Goal: Information Seeking & Learning: Understand process/instructions

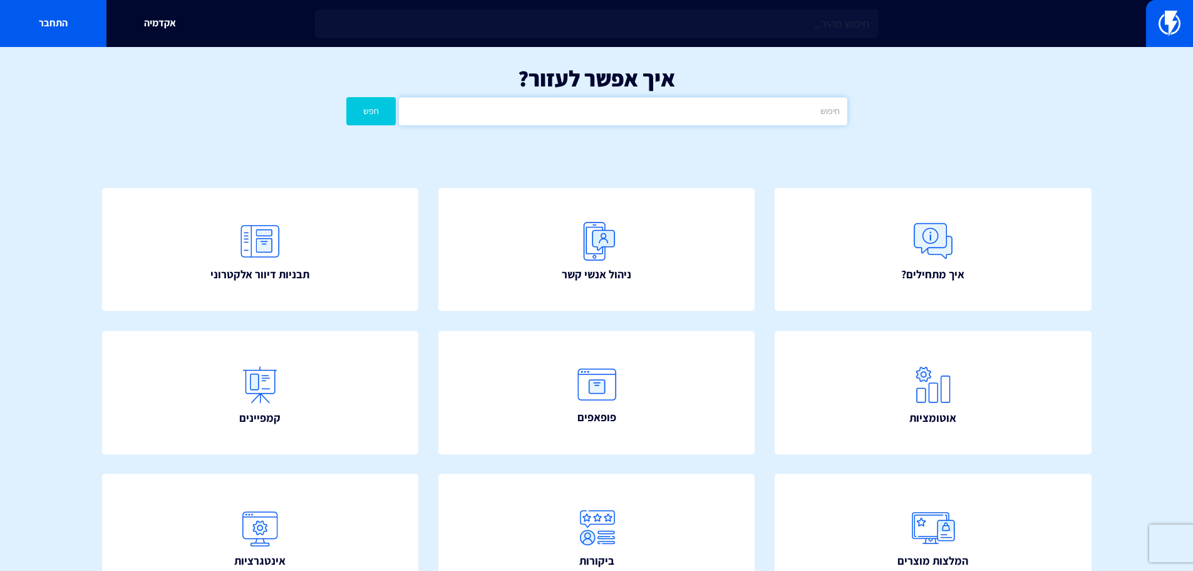
drag, startPoint x: 0, startPoint y: 0, endPoint x: 658, endPoint y: 110, distance: 667.5
click at [658, 110] on input "text" at bounding box center [623, 111] width 448 height 28
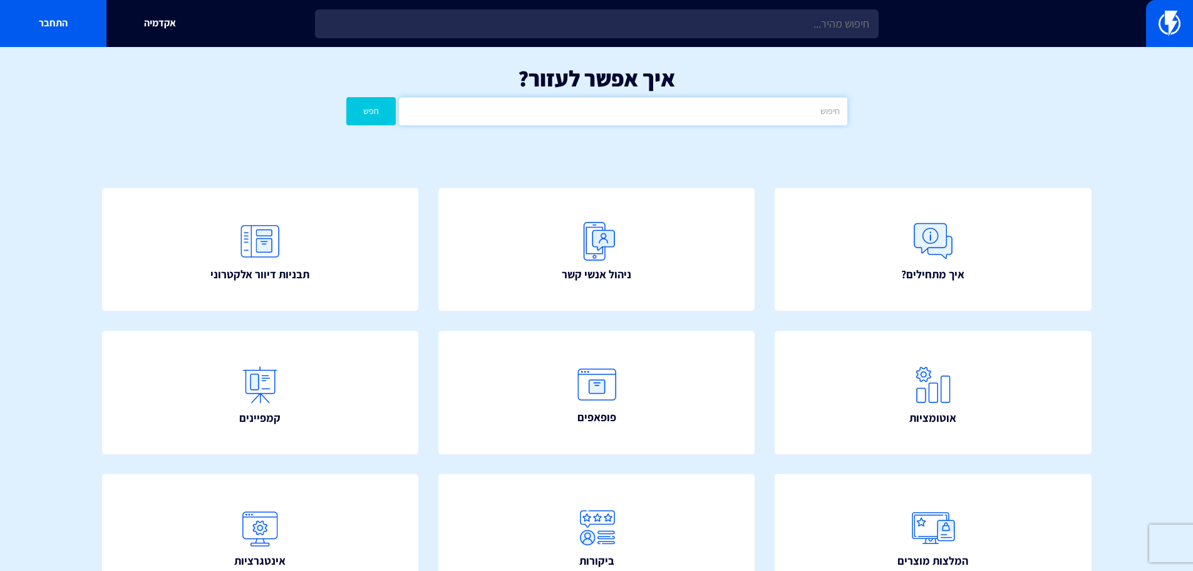
type input "ח"
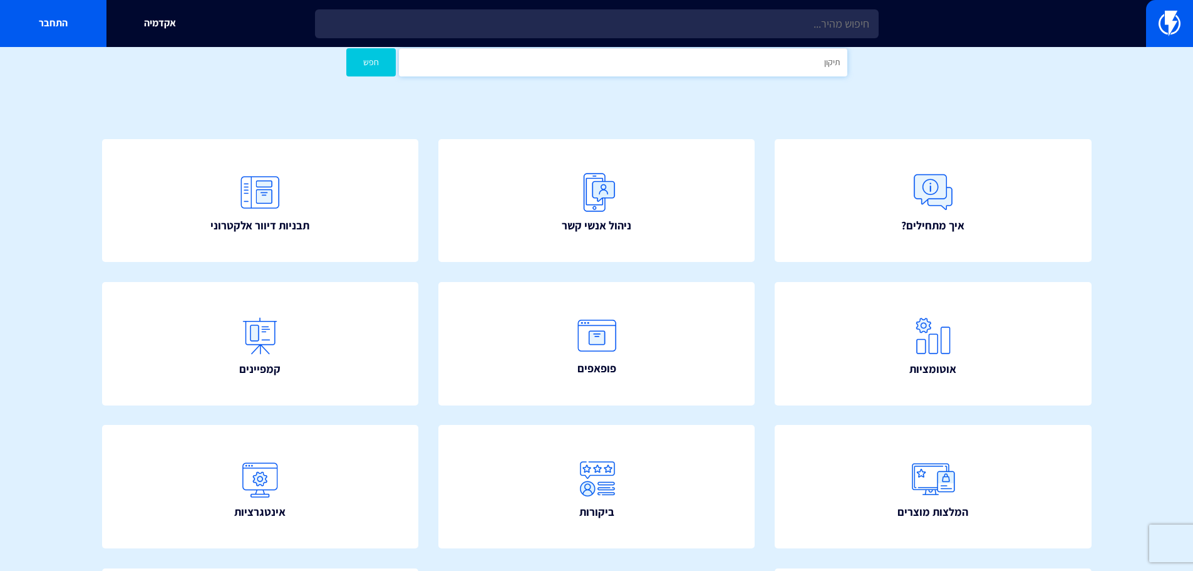
scroll to position [125, 0]
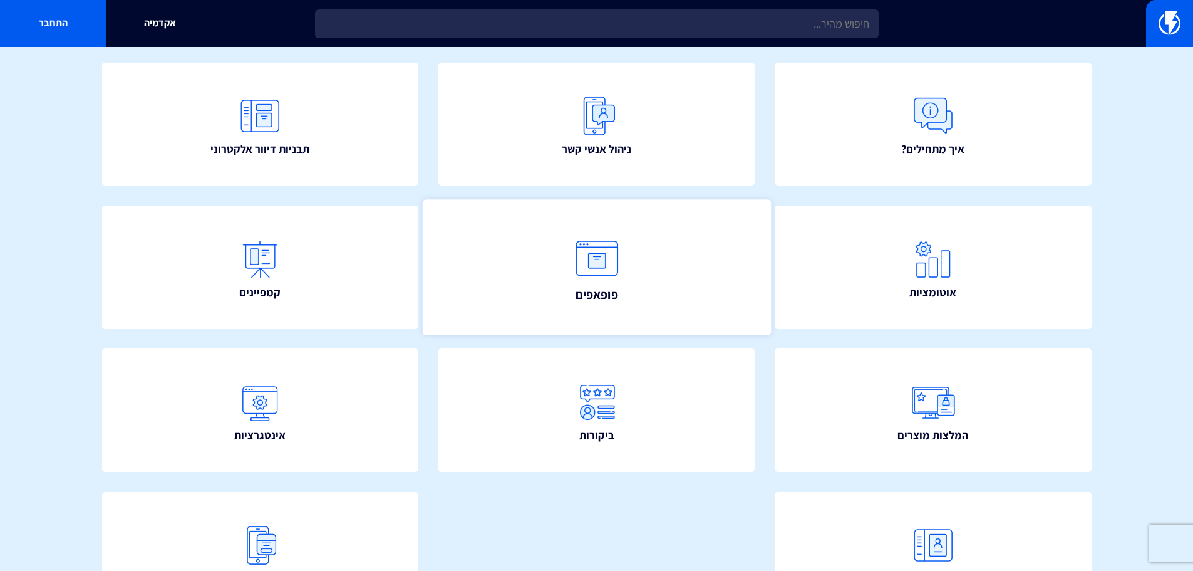
type input "תיקון"
click at [658, 253] on link "פופאפים" at bounding box center [596, 266] width 348 height 135
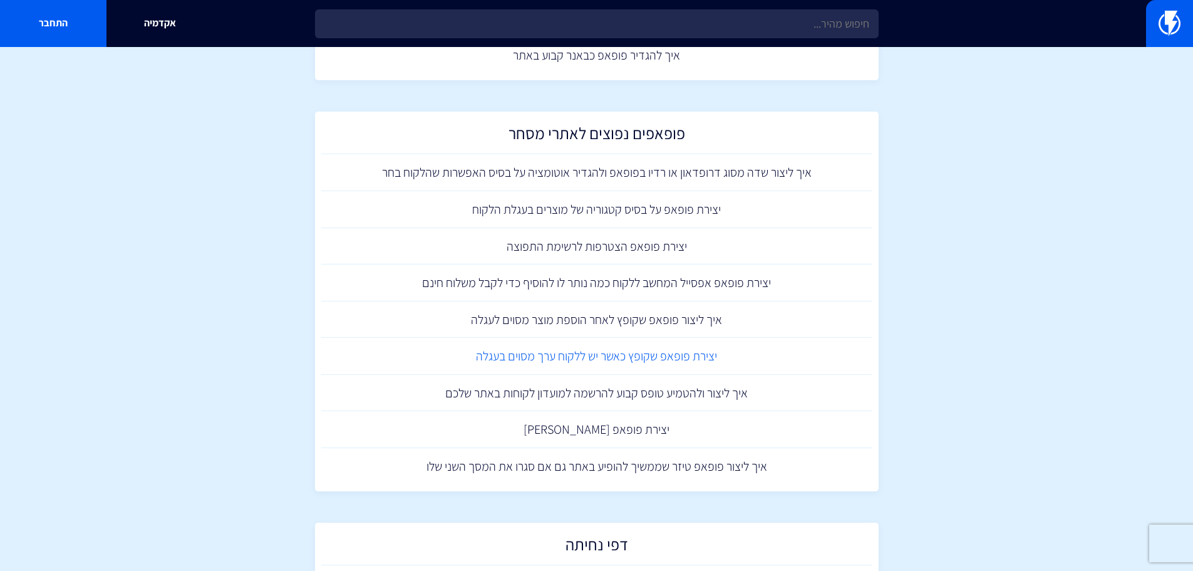
scroll to position [1127, 0]
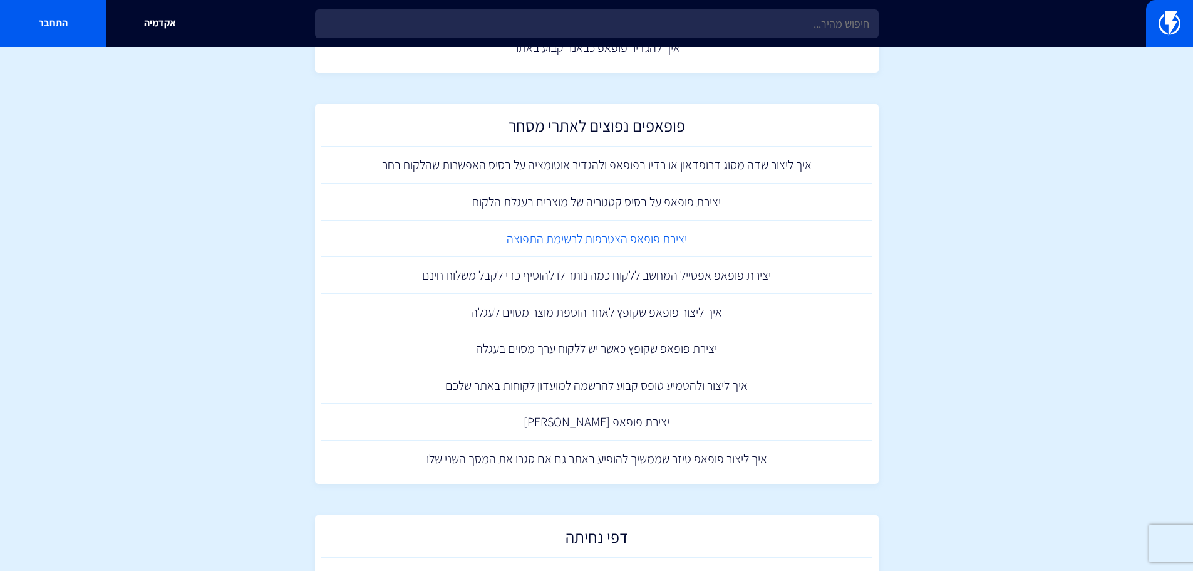
click at [630, 245] on link "יצירת פופאפ הצטרפות לרשימת התפוצה" at bounding box center [596, 238] width 551 height 37
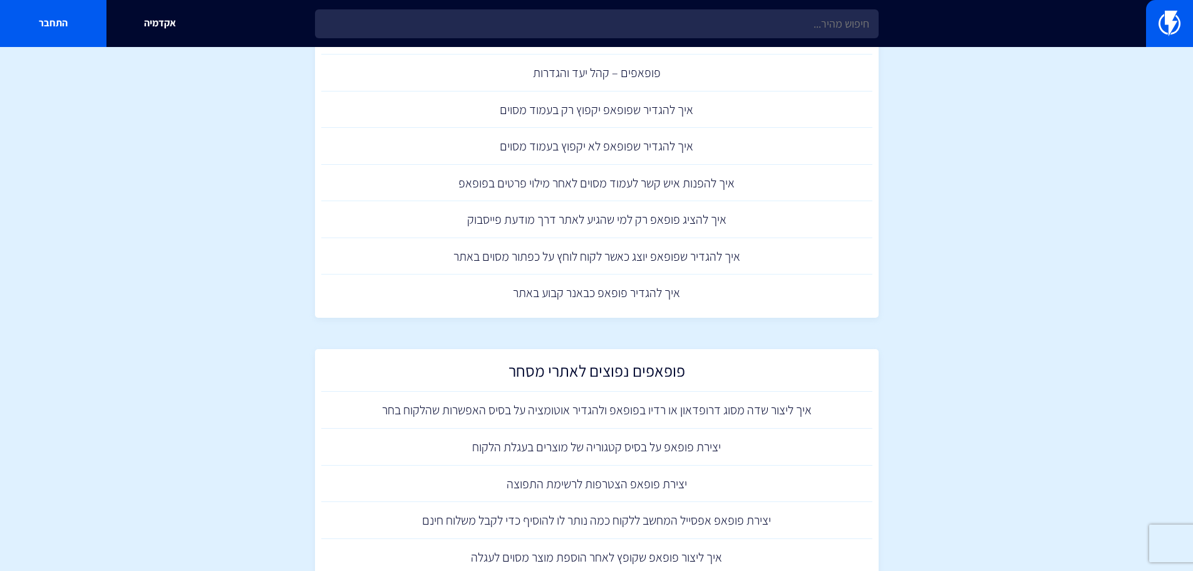
scroll to position [877, 0]
